Goal: Check status: Check status

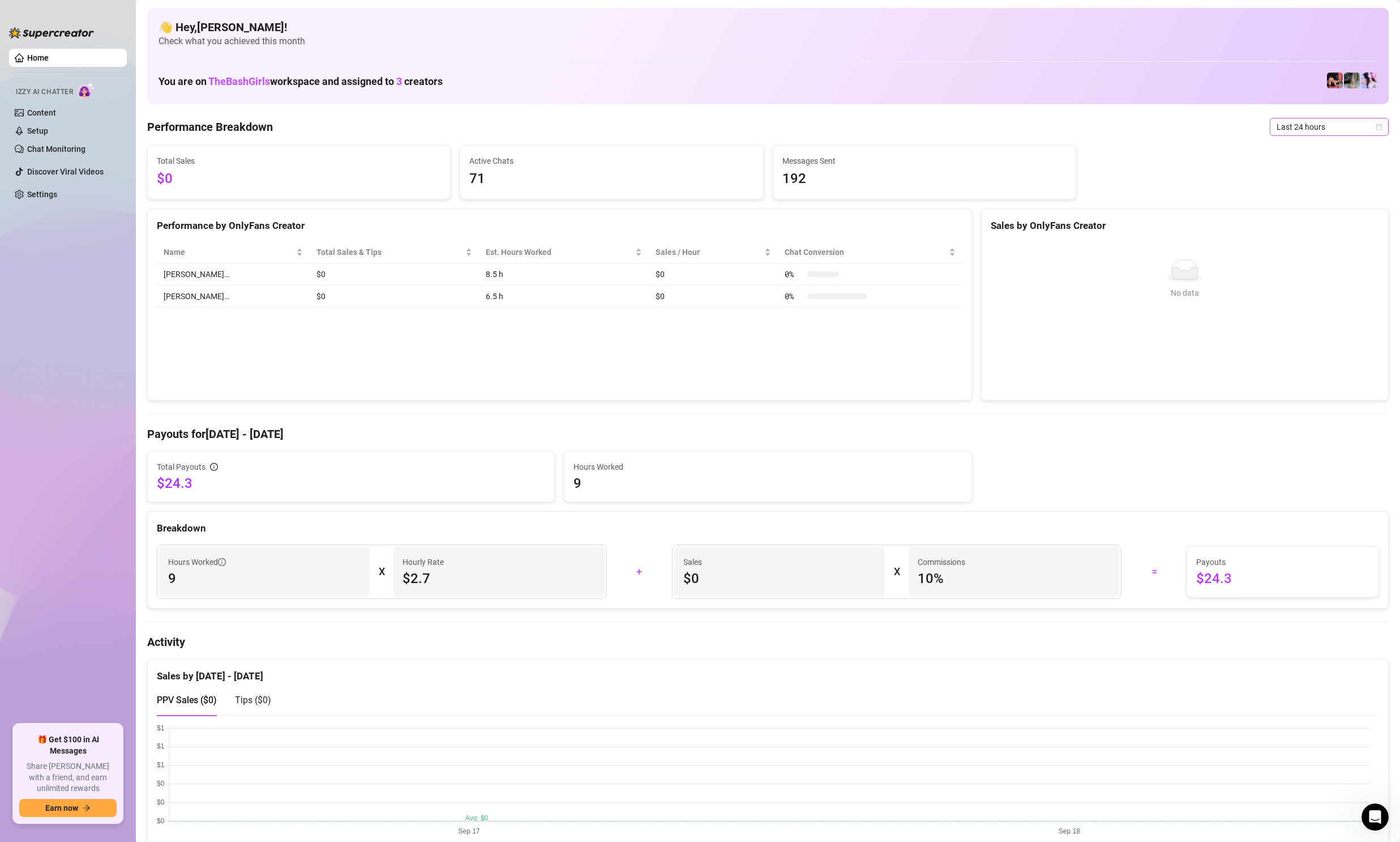
click at [1305, 125] on span "Last 24 hours" at bounding box center [1329, 127] width 105 height 17
click at [1292, 167] on div "Last 7 days" at bounding box center [1319, 168] width 101 height 13
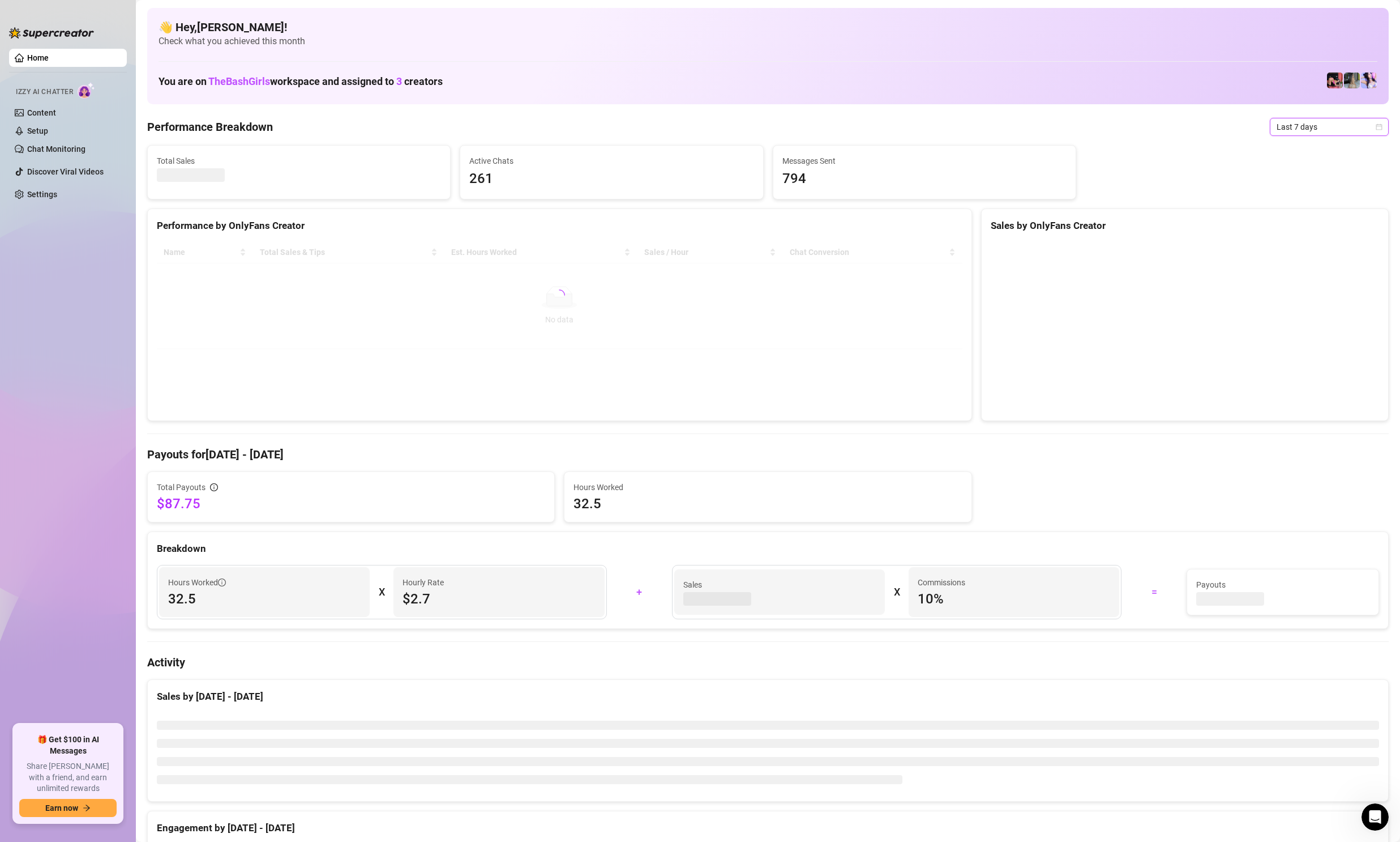
click at [1301, 128] on span "Last 7 days" at bounding box center [1329, 127] width 105 height 17
click at [1287, 153] on div "Last 24 hours" at bounding box center [1319, 149] width 101 height 13
click at [1294, 139] on body "Home Izzy AI Chatter Content Setup Chat Monitoring Discover Viral Videos Settin…" at bounding box center [700, 421] width 1400 height 842
click at [1295, 222] on div "Custom date" at bounding box center [1319, 222] width 101 height 13
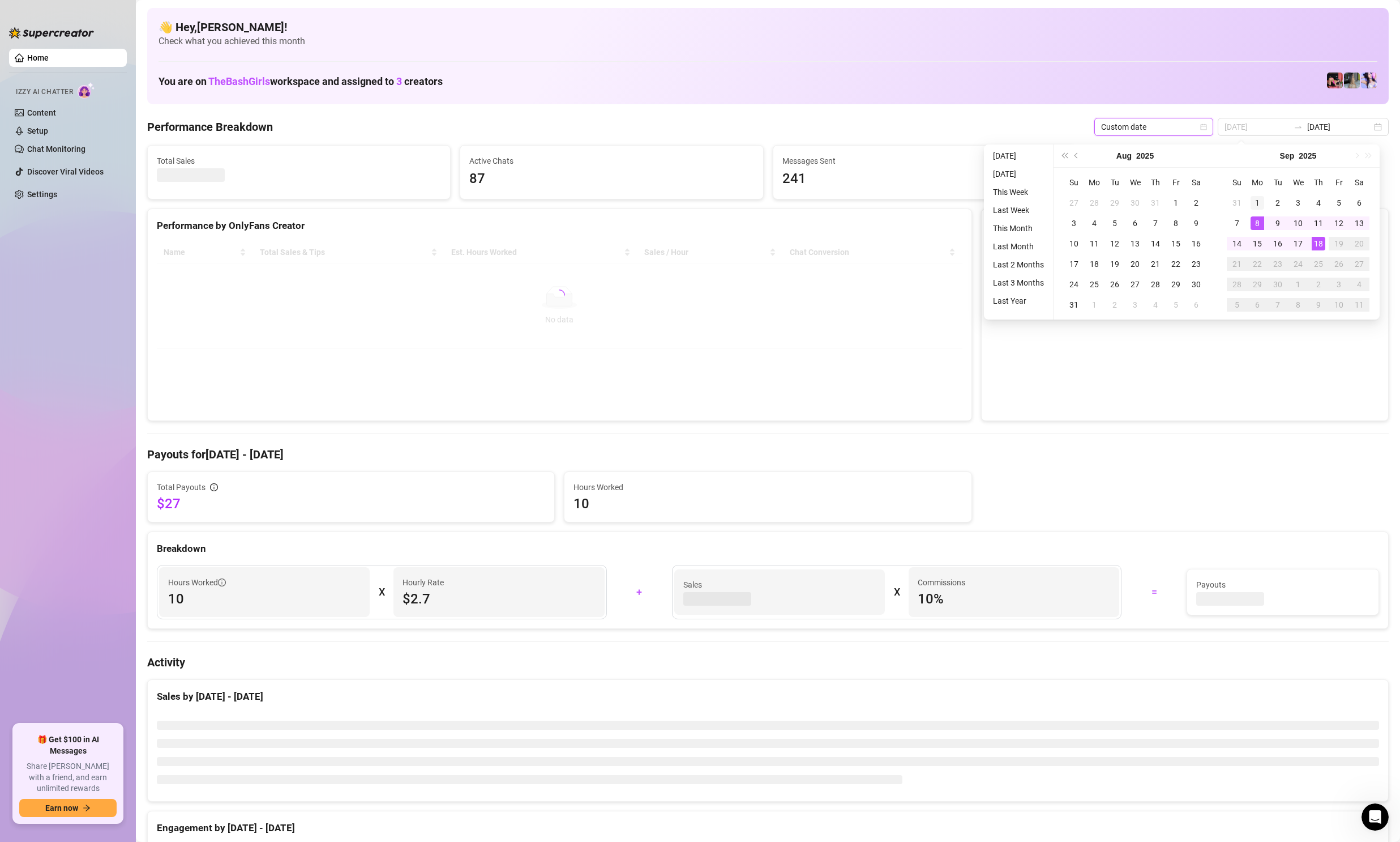
type input "[DATE]"
click at [1260, 203] on div "1" at bounding box center [1258, 203] width 13 height 13
type input "[DATE]"
click at [1317, 241] on div "18" at bounding box center [1318, 243] width 13 height 13
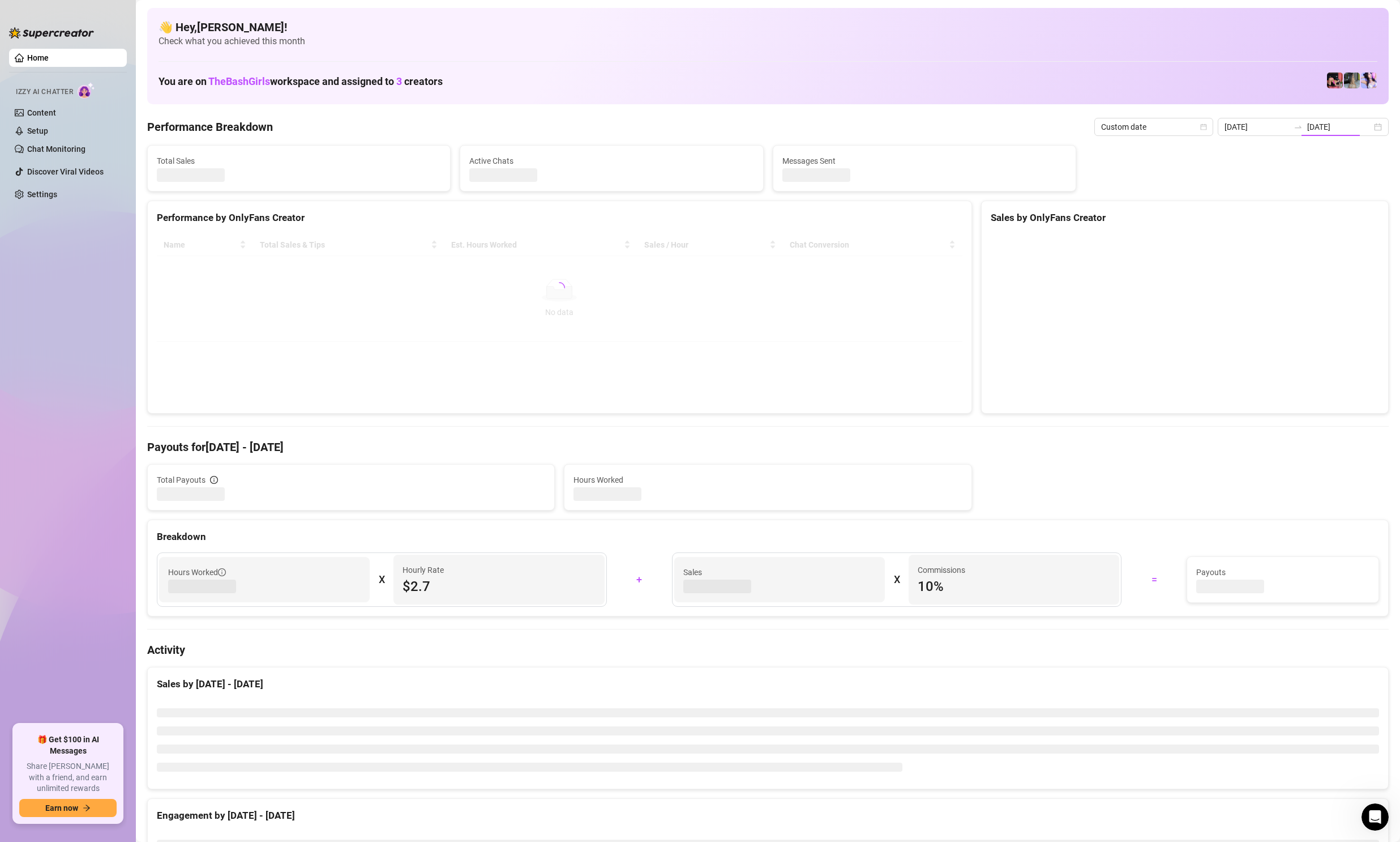
type input "[DATE]"
